Goal: Register for event/course: Register for event/course

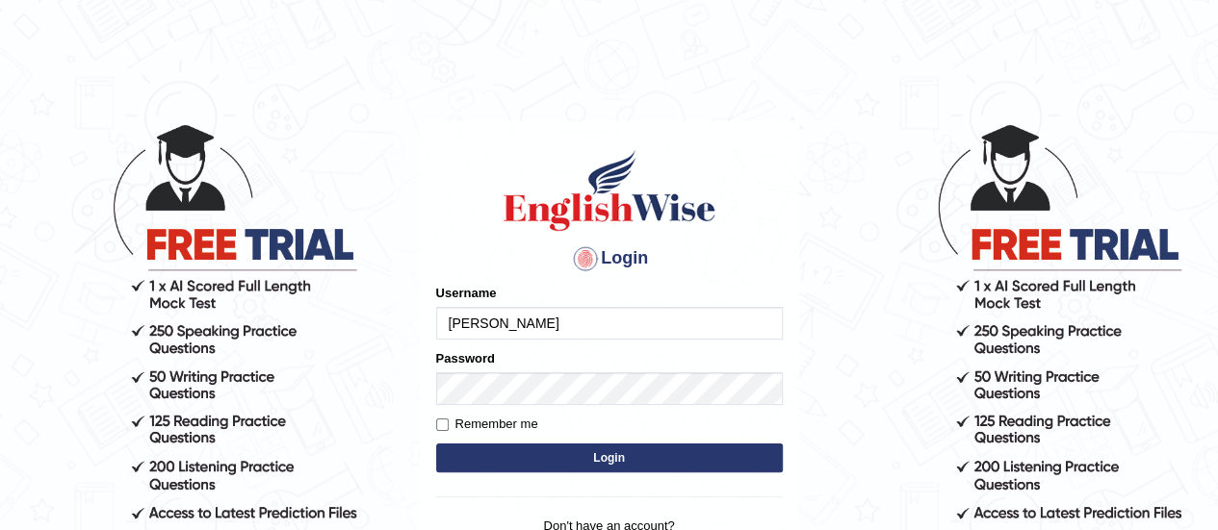
type input "lalita_parramatta"
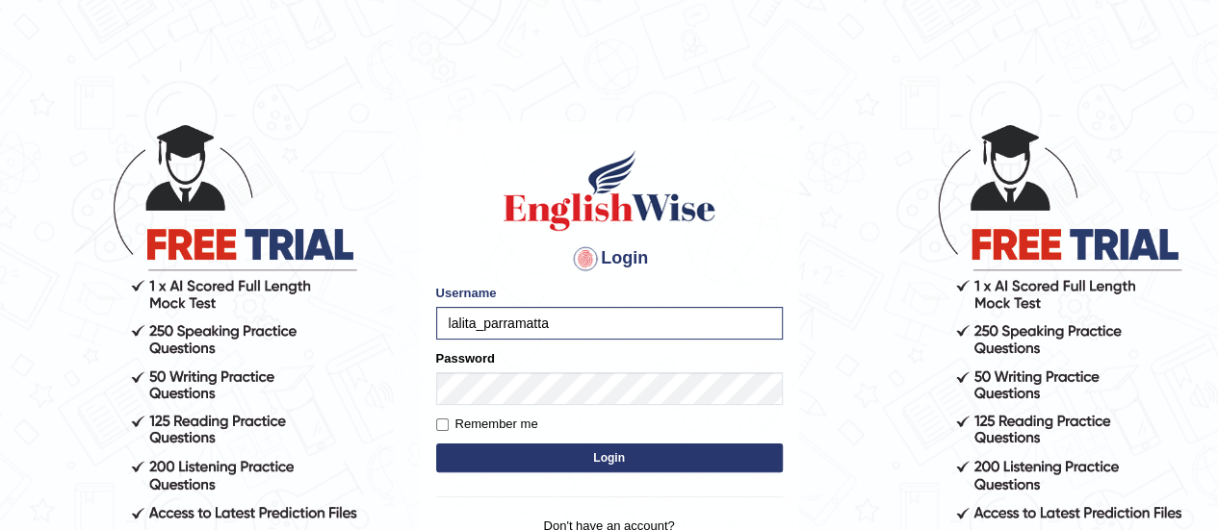
click at [568, 464] on button "Login" at bounding box center [609, 458] width 347 height 29
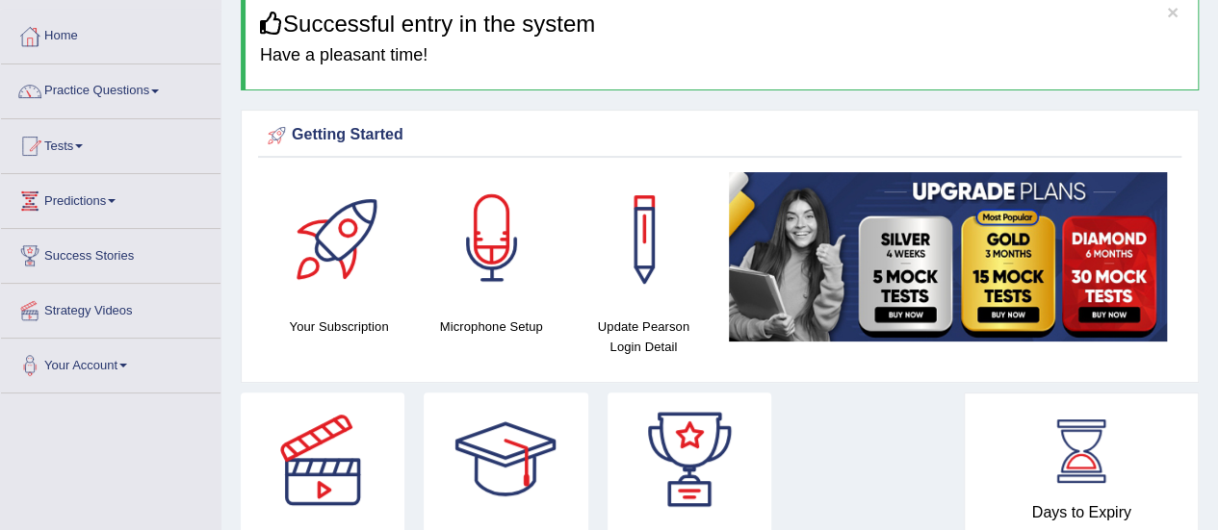
scroll to position [87, 0]
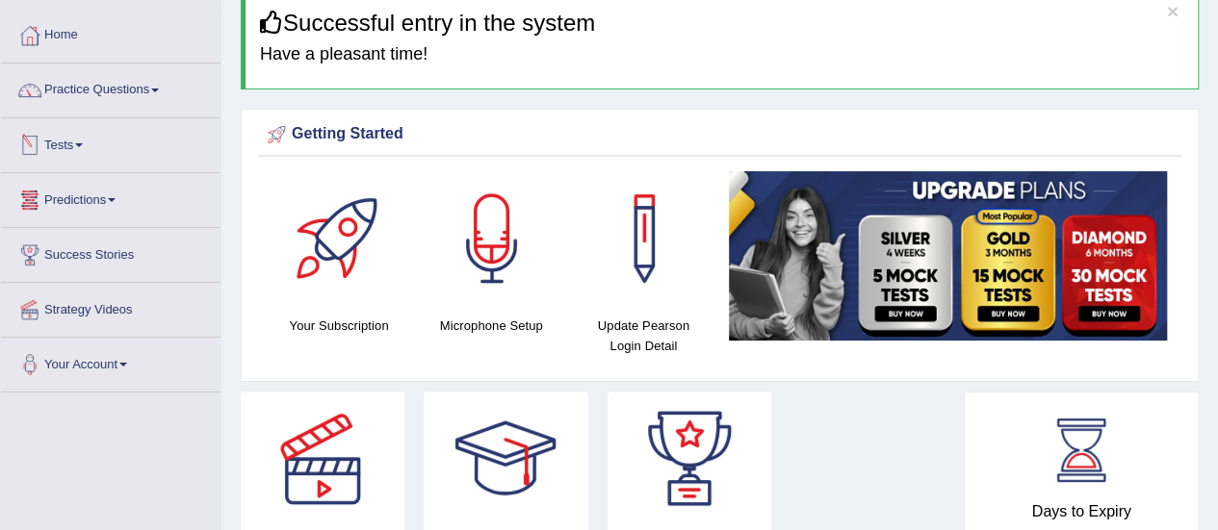
click at [60, 143] on link "Tests" at bounding box center [110, 142] width 219 height 48
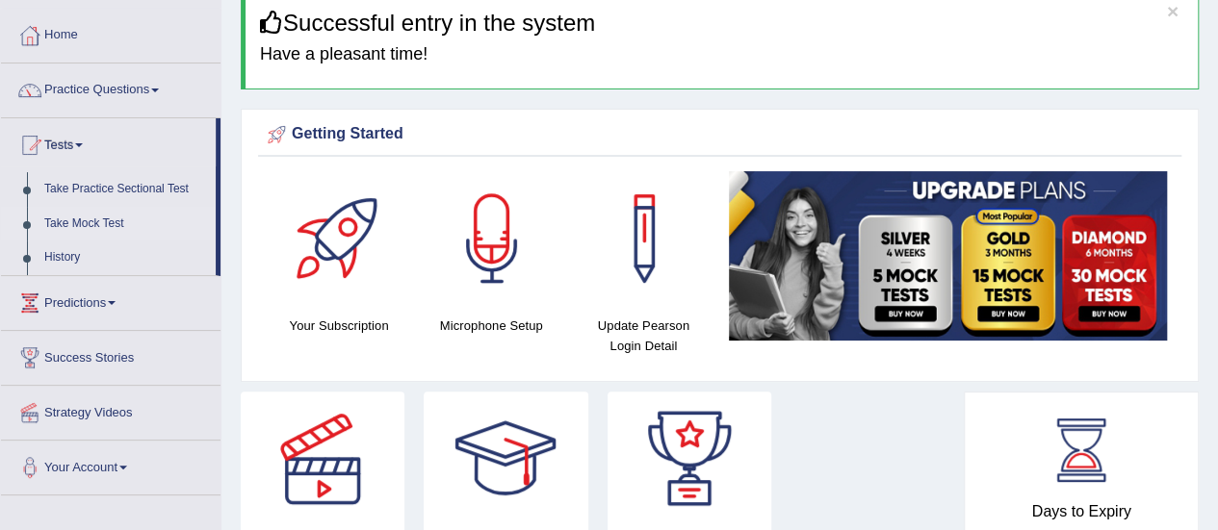
click at [92, 217] on link "Take Mock Test" at bounding box center [126, 224] width 180 height 35
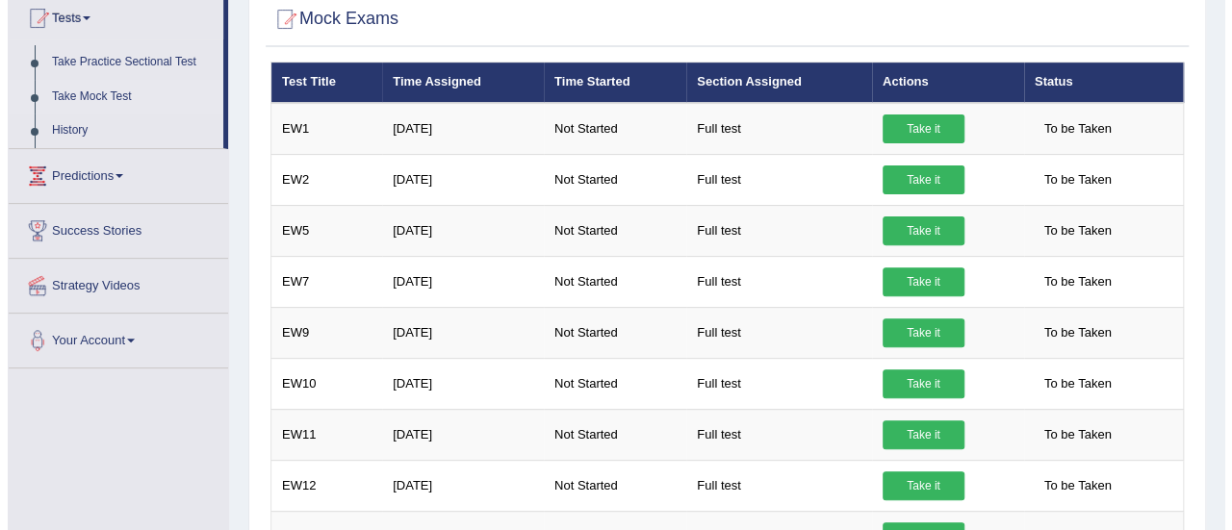
scroll to position [211, 0]
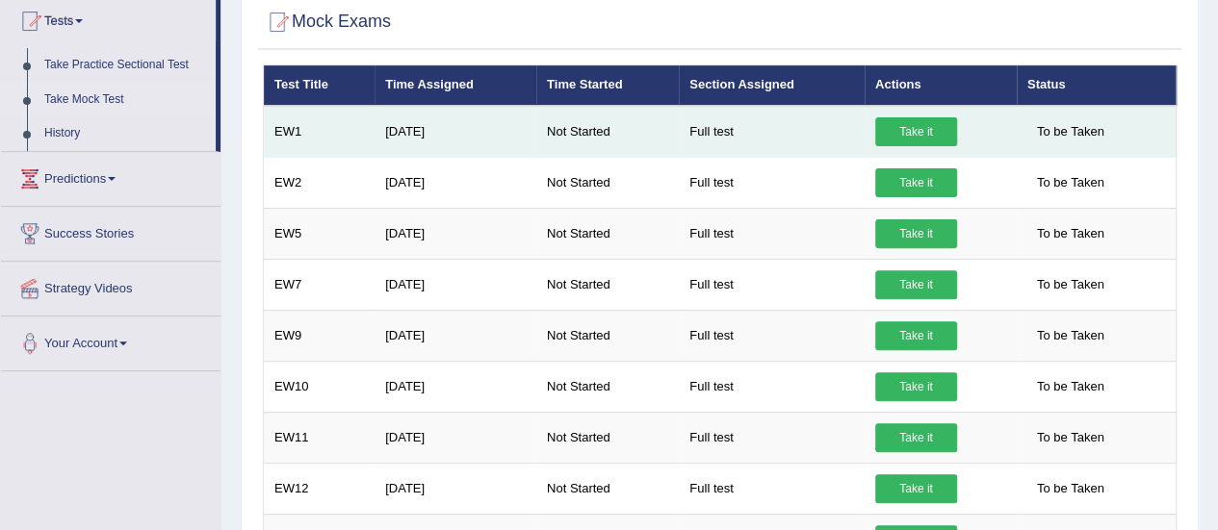
click at [930, 127] on link "Take it" at bounding box center [916, 131] width 82 height 29
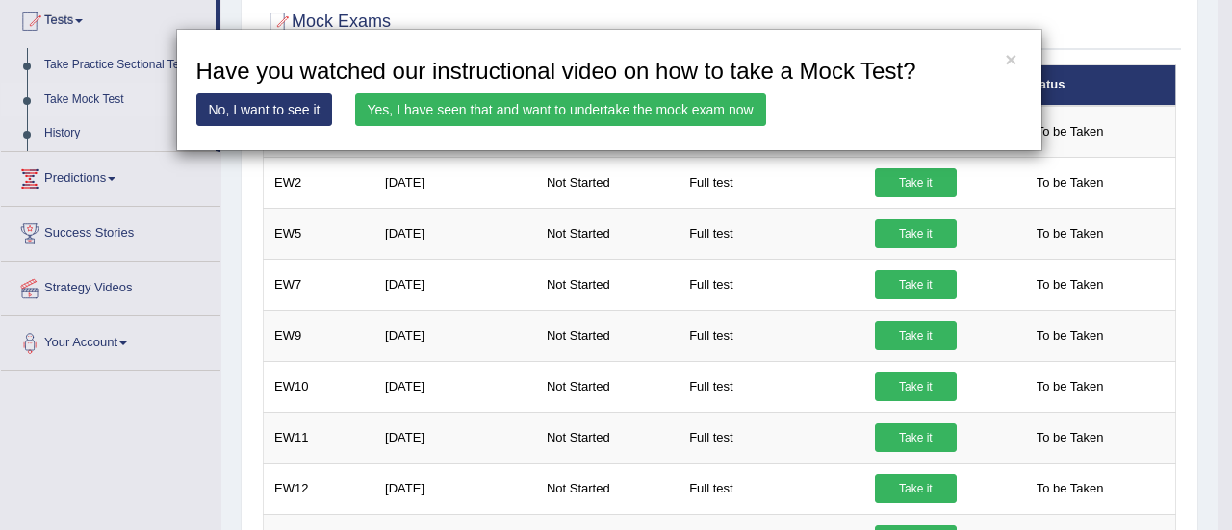
click at [628, 111] on link "Yes, I have seen that and want to undertake the mock exam now" at bounding box center [560, 109] width 411 height 33
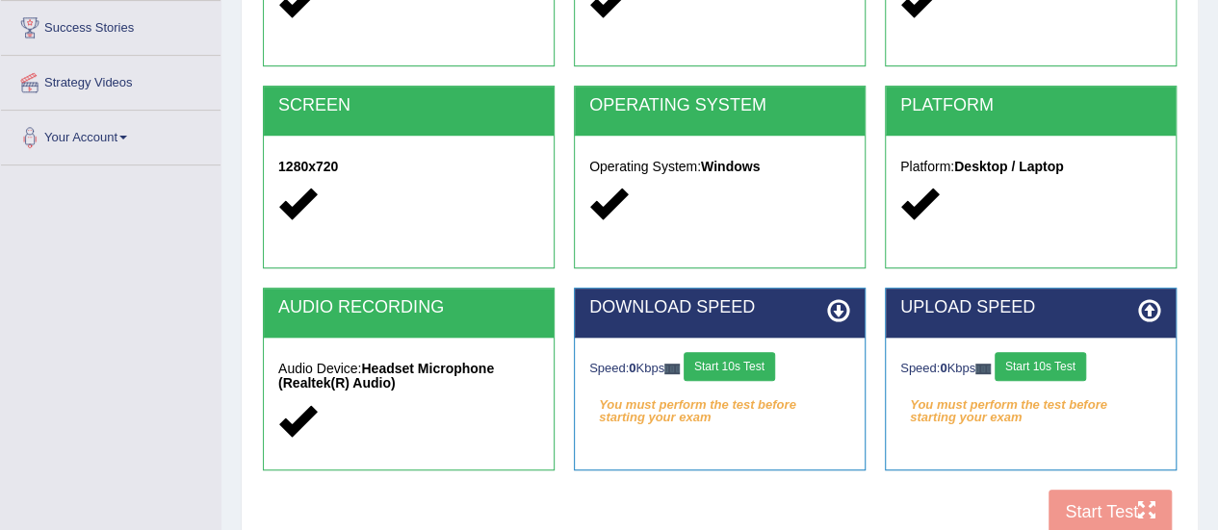
scroll to position [325, 0]
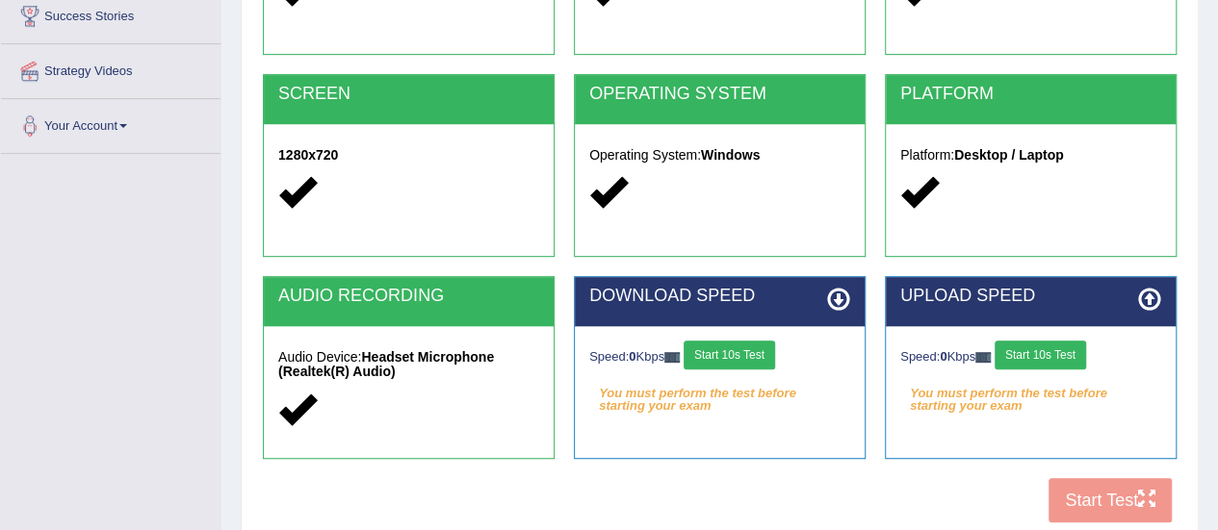
click at [750, 353] on button "Start 10s Test" at bounding box center [729, 355] width 91 height 29
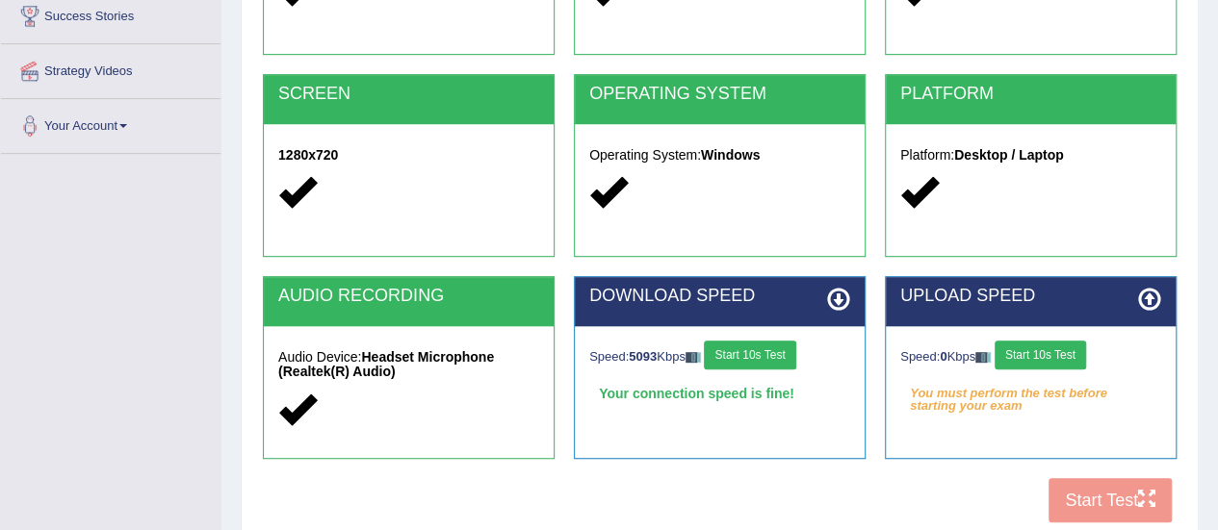
click at [1040, 357] on button "Start 10s Test" at bounding box center [1039, 355] width 91 height 29
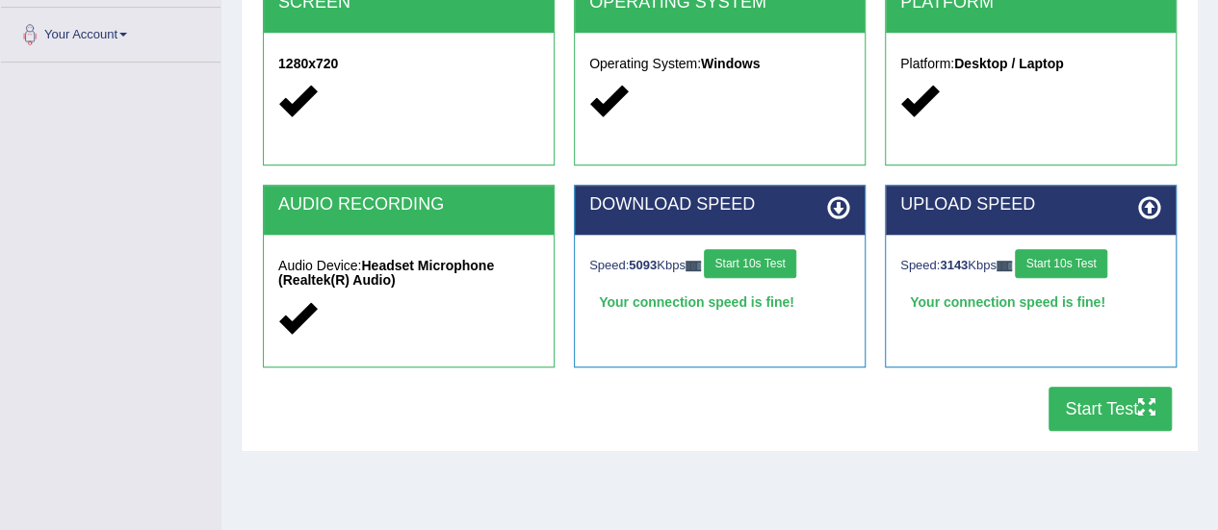
scroll to position [418, 0]
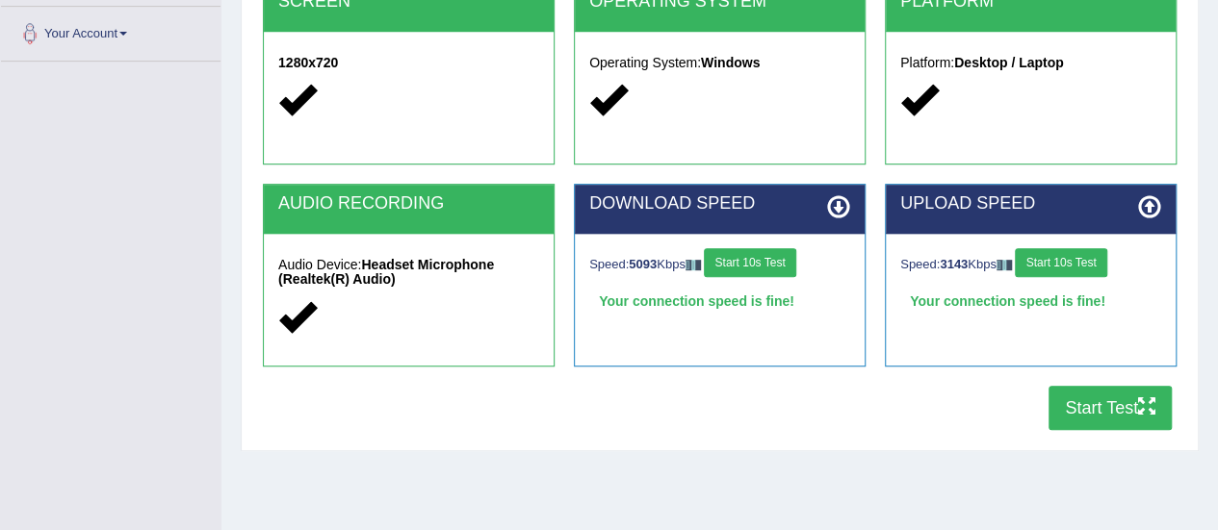
click at [1093, 407] on button "Start Test" at bounding box center [1109, 408] width 123 height 44
